Goal: Task Accomplishment & Management: Manage account settings

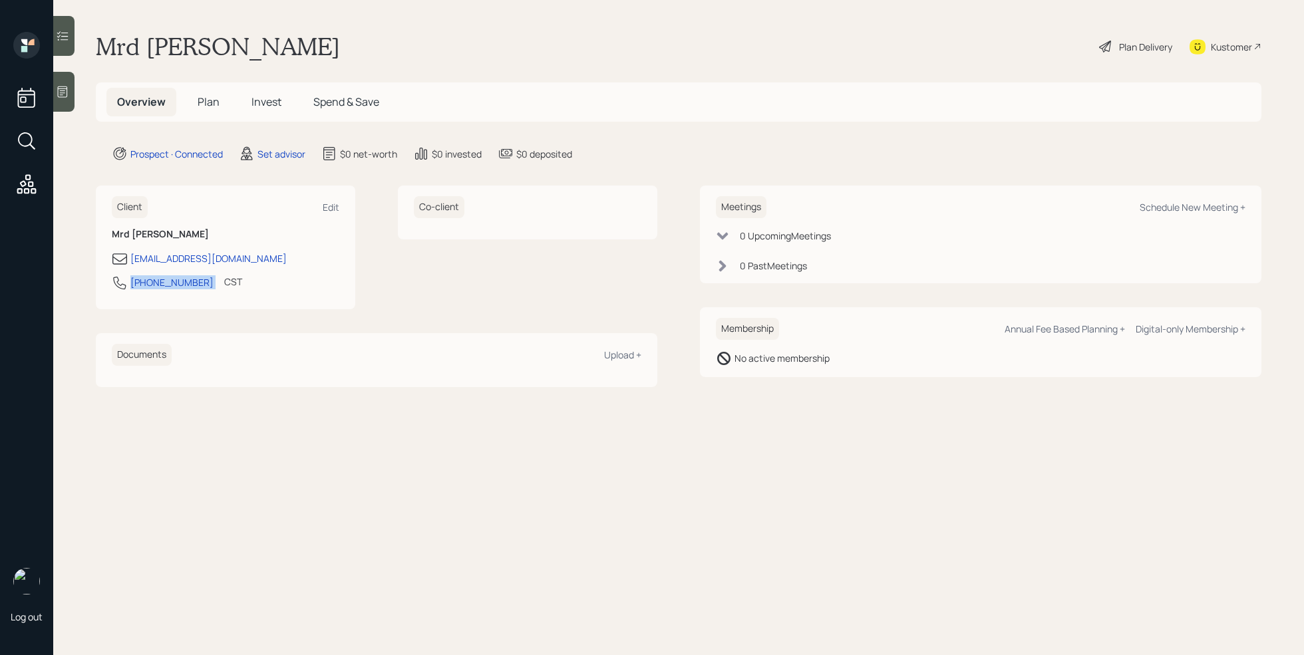
drag, startPoint x: 197, startPoint y: 282, endPoint x: 118, endPoint y: 280, distance: 79.2
click at [118, 280] on div "[PHONE_NUMBER] CST Currently 11:56 AM" at bounding box center [226, 287] width 228 height 24
copy div "[PHONE_NUMBER]"
click at [1196, 206] on div "Schedule New Meeting +" at bounding box center [1193, 207] width 106 height 13
select select "round-[PERSON_NAME]"
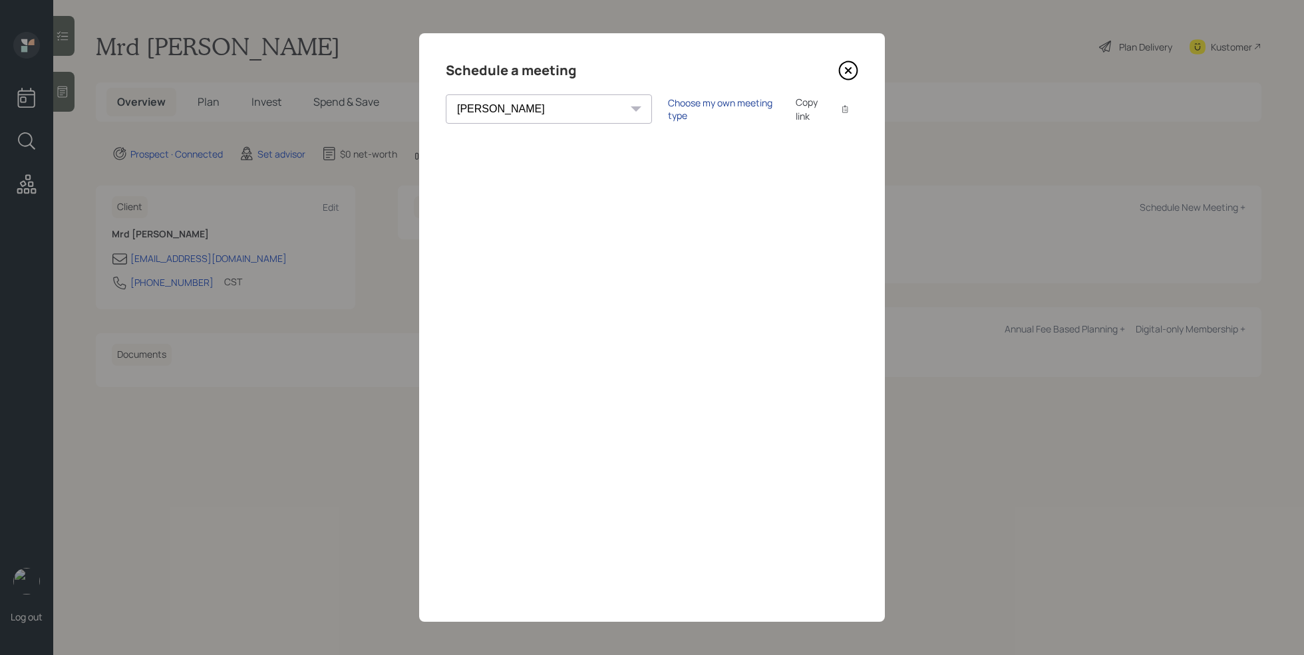
click at [668, 108] on div "Choose my own meeting type" at bounding box center [724, 108] width 112 height 25
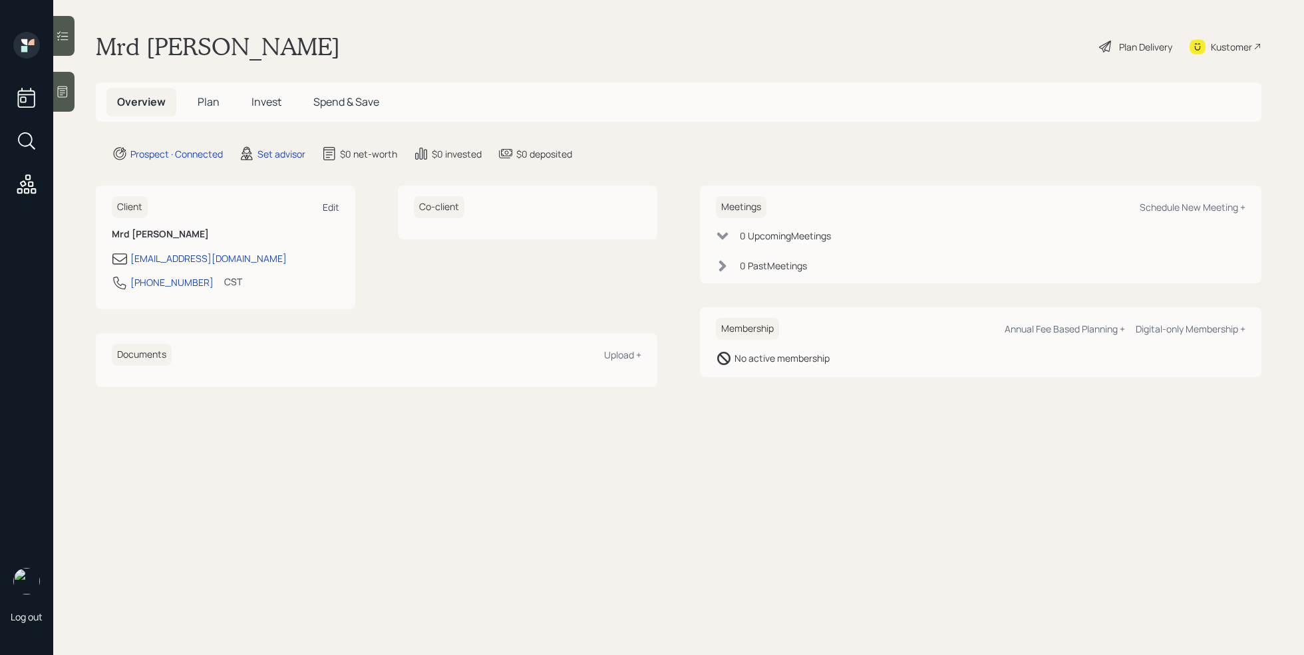
click at [331, 202] on div "Edit" at bounding box center [331, 207] width 17 height 13
select select "America/[GEOGRAPHIC_DATA]"
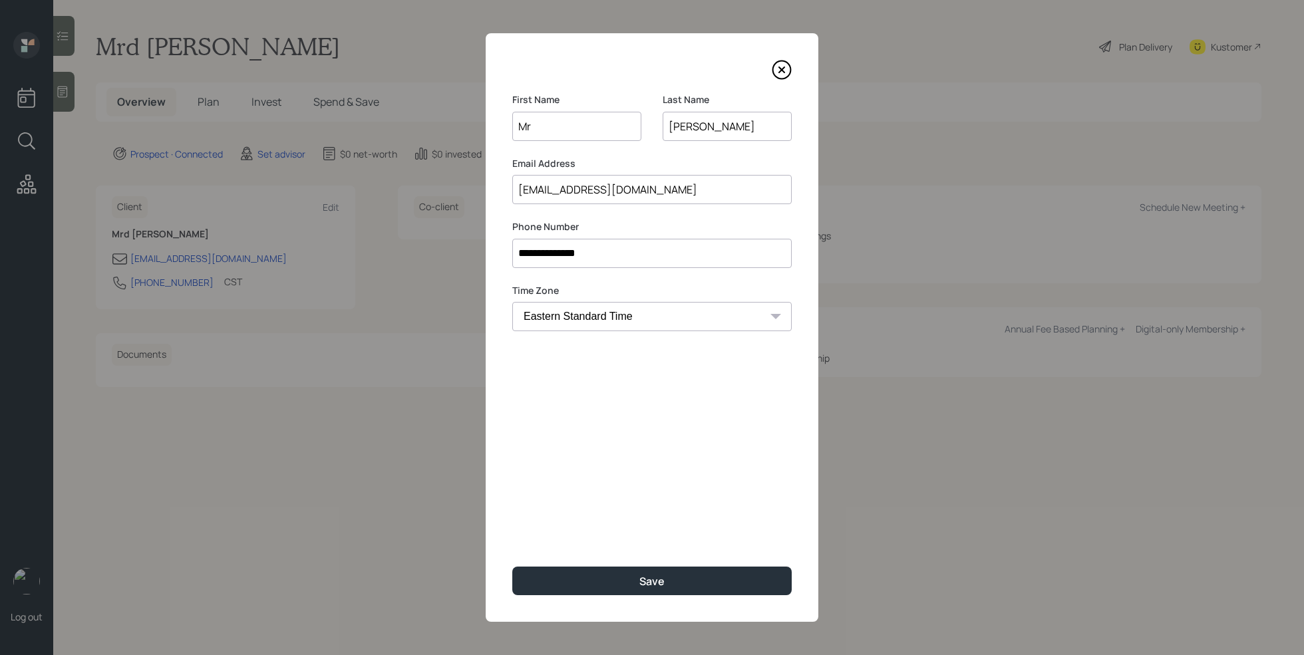
type input "M"
type input "[PERSON_NAME]"
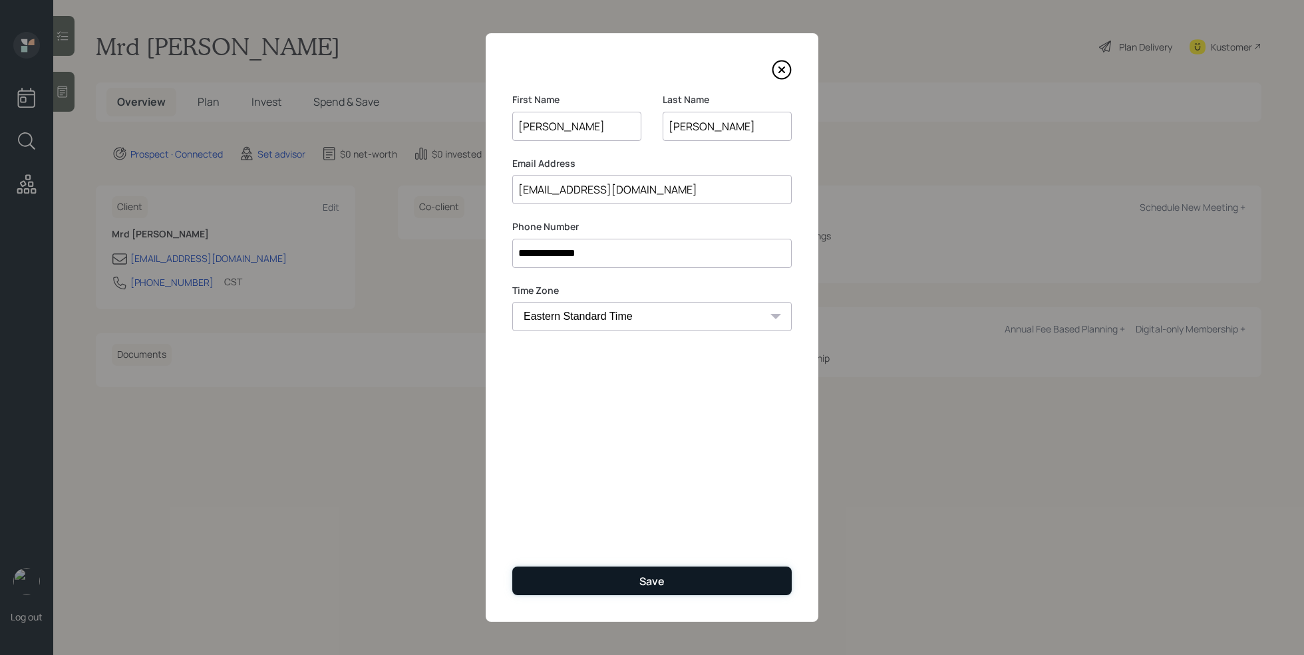
click at [686, 585] on button "Save" at bounding box center [651, 581] width 279 height 29
